Goal: Find specific page/section: Find specific page/section

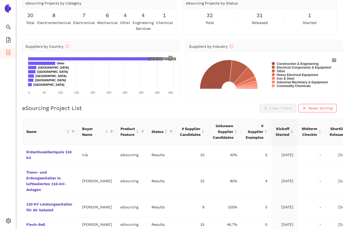
scroll to position [23, 0]
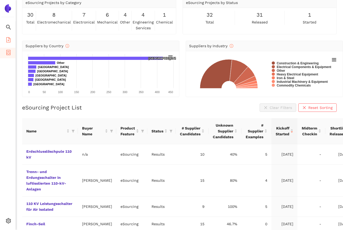
click at [8, 38] on icon "file-add" at bounding box center [8, 39] width 5 height 5
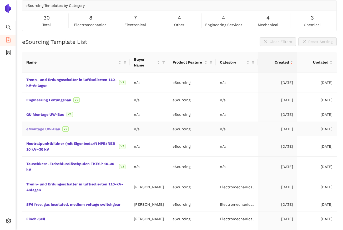
click at [0, 0] on link "eMontage UW-Bau" at bounding box center [0, 0] width 0 height 0
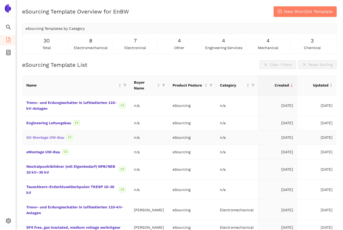
click at [0, 0] on link "GU Montage UW-Bau" at bounding box center [0, 0] width 0 height 0
